Goal: Information Seeking & Learning: Learn about a topic

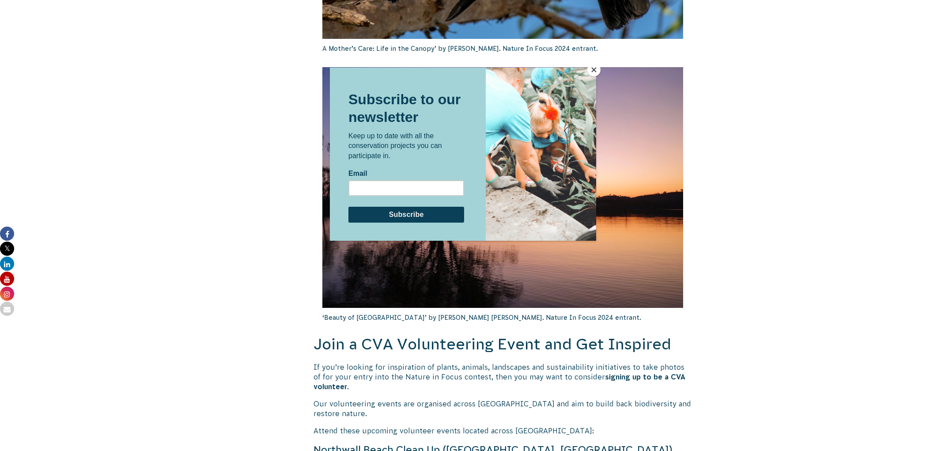
scroll to position [1465, 0]
click at [592, 69] on button "Close" at bounding box center [594, 69] width 13 height 13
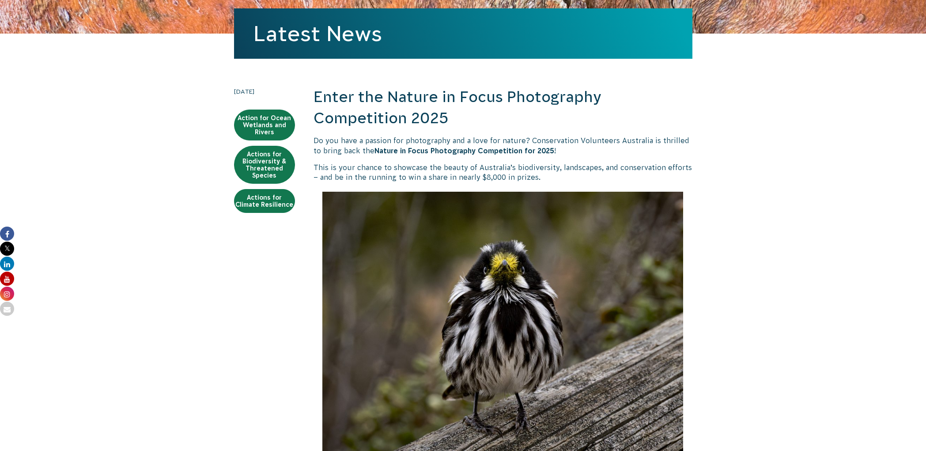
scroll to position [131, 0]
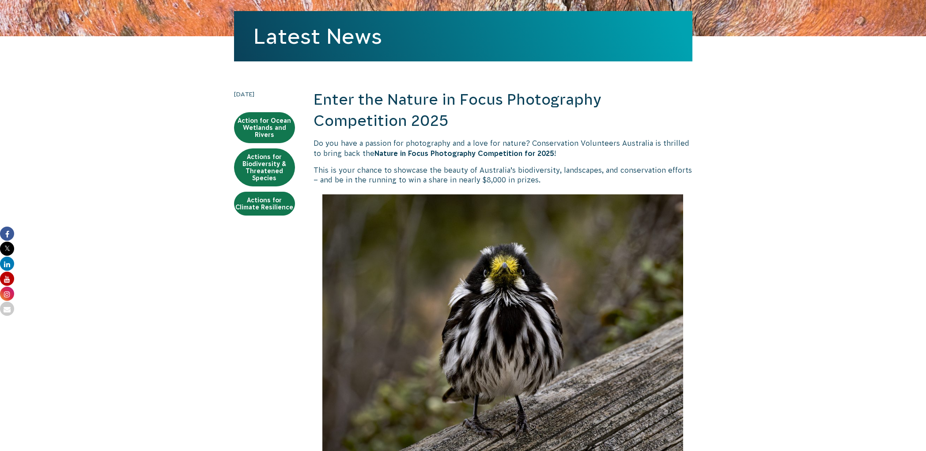
drag, startPoint x: 409, startPoint y: 153, endPoint x: 534, endPoint y: 151, distance: 125.5
click at [410, 153] on strong "Nature in Focus Photography Competition for 2025" at bounding box center [465, 153] width 180 height 8
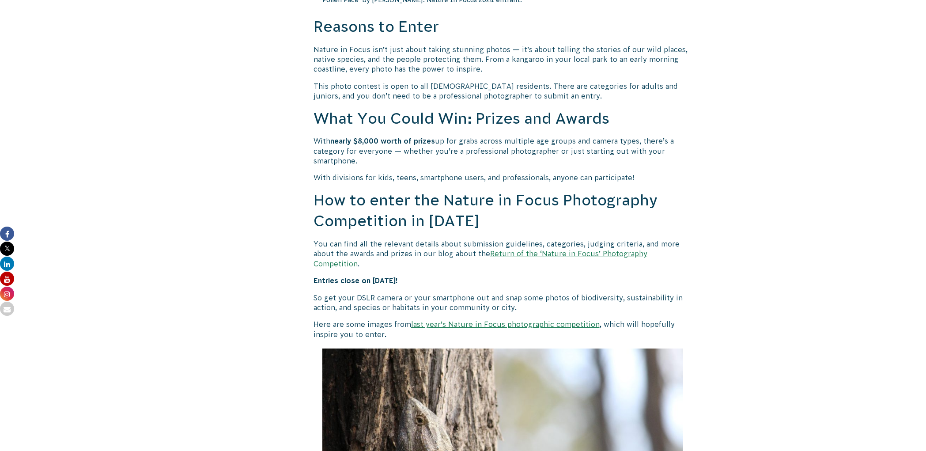
scroll to position [628, 0]
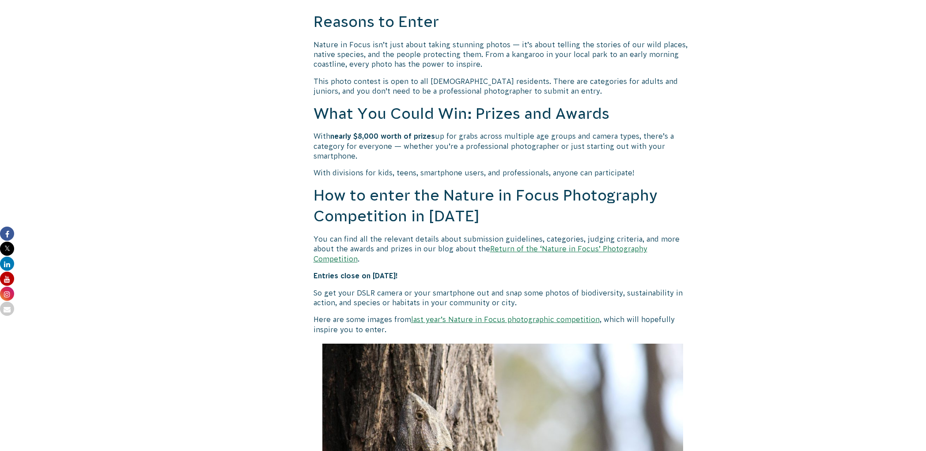
click at [530, 245] on link "Return of the ‘Nature in Focus’ Photography Competition" at bounding box center [481, 254] width 334 height 18
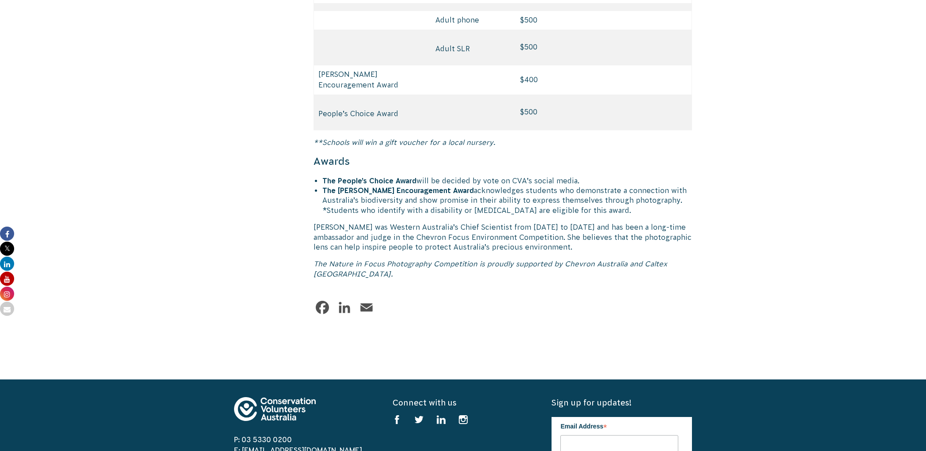
scroll to position [4284, 0]
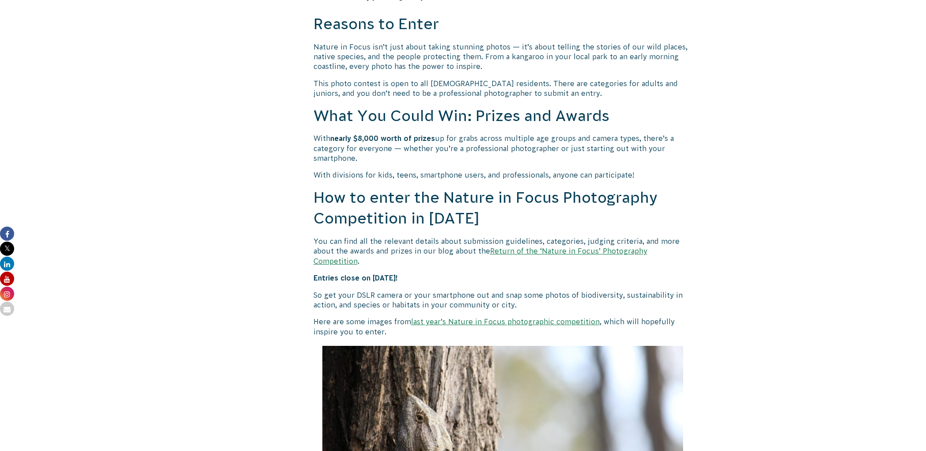
scroll to position [573, 0]
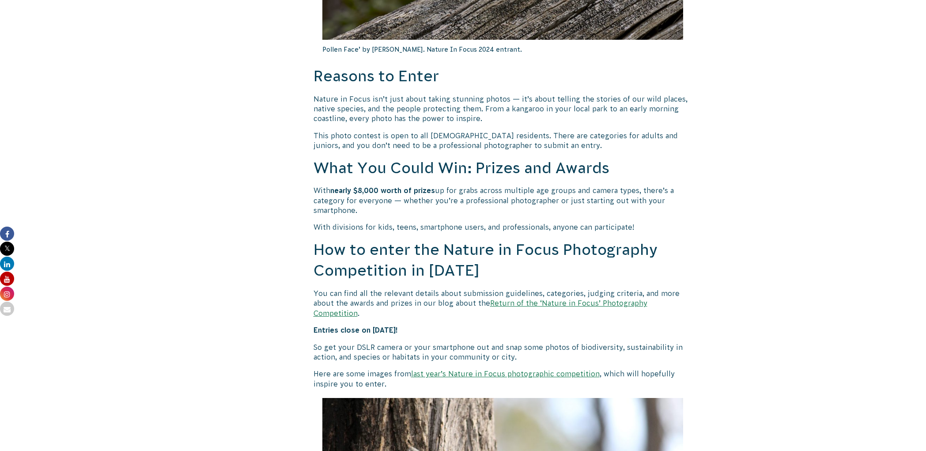
click at [557, 299] on link "Return of the ‘Nature in Focus’ Photography Competition" at bounding box center [481, 308] width 334 height 18
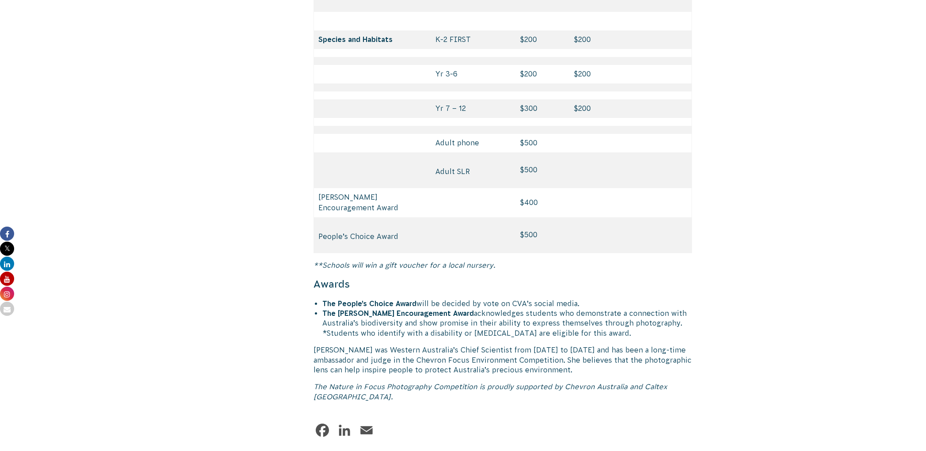
scroll to position [4161, 0]
